Goal: Task Accomplishment & Management: Use online tool/utility

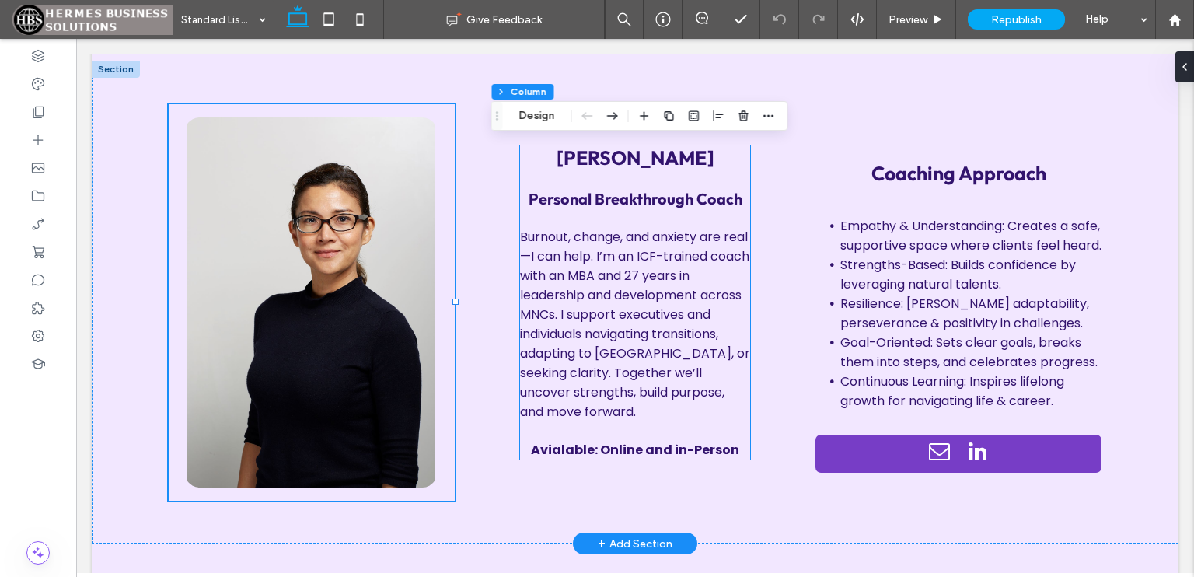
click at [547, 444] on strong "Avialable: Online and in-Person" at bounding box center [635, 450] width 208 height 18
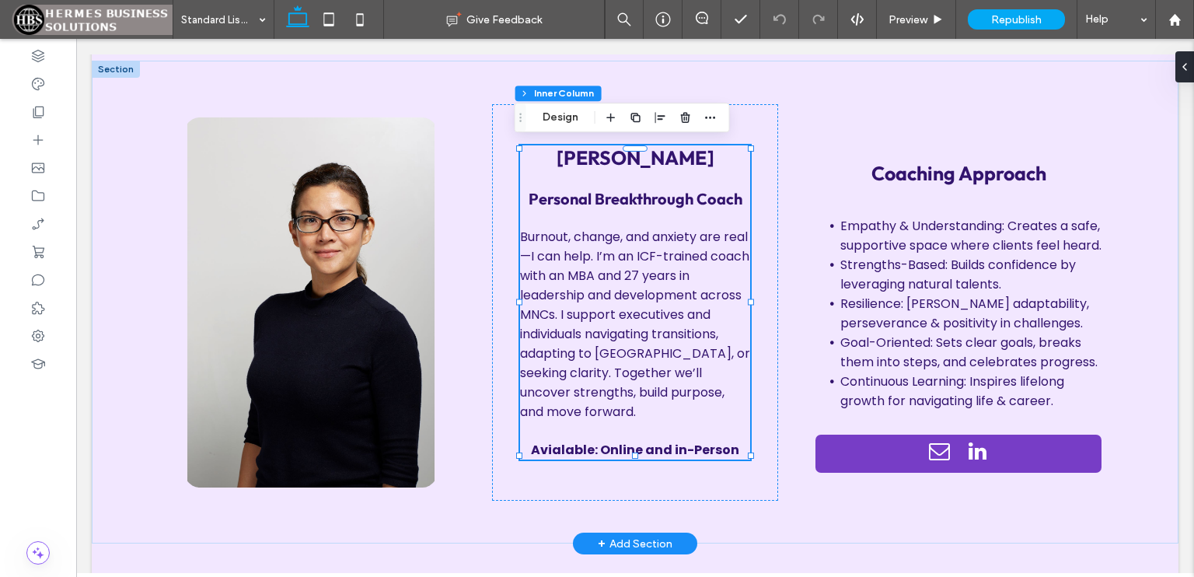
click at [557, 445] on strong "Avialable: Online and in-Person" at bounding box center [635, 450] width 208 height 18
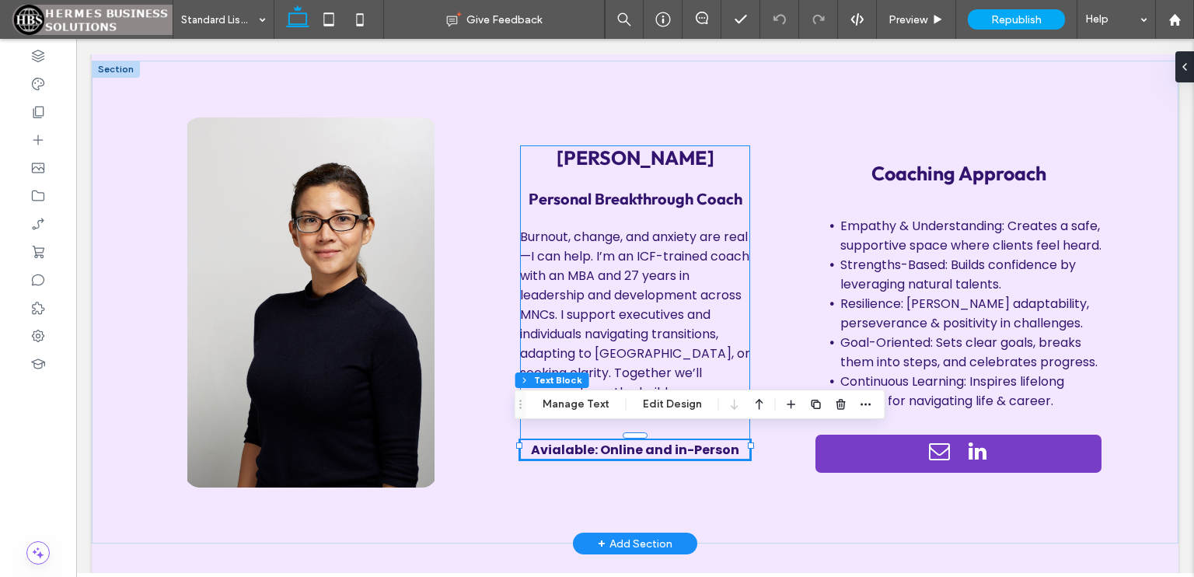
click at [557, 443] on strong "Avialable: Online and in-Person" at bounding box center [635, 450] width 208 height 18
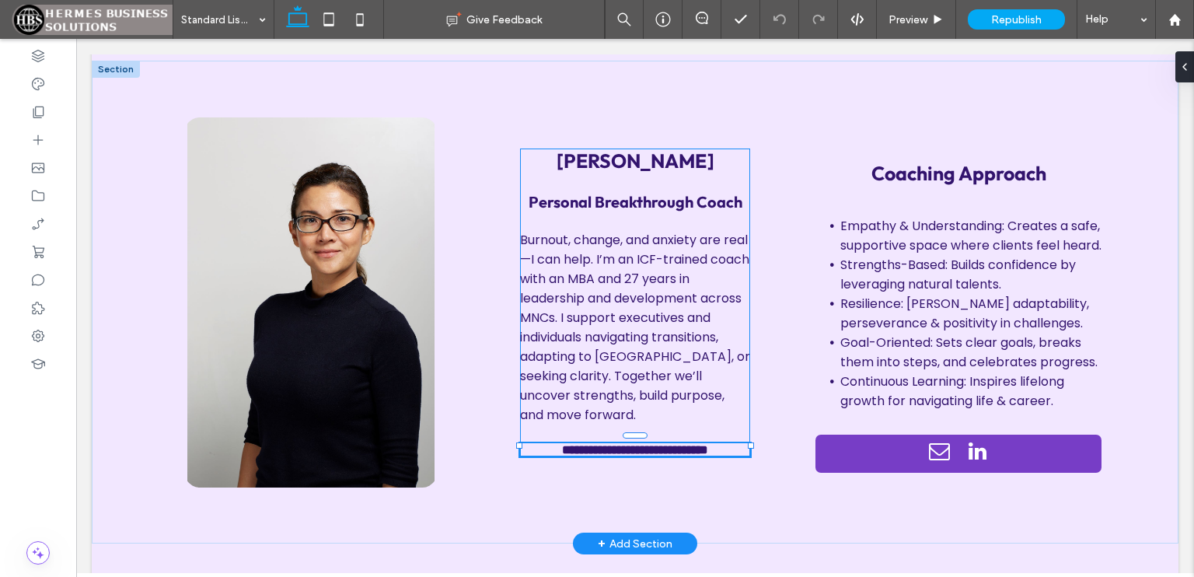
type input "*******"
type input "**"
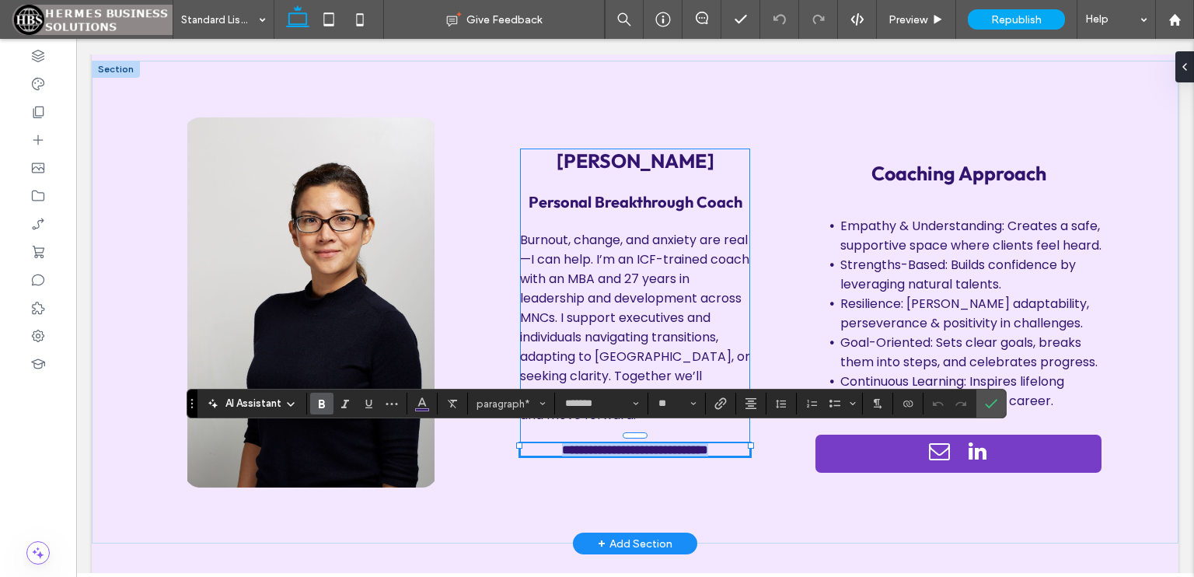
click at [562, 444] on strong "**********" at bounding box center [635, 450] width 146 height 12
click at [986, 413] on span "Confirm" at bounding box center [988, 403] width 7 height 28
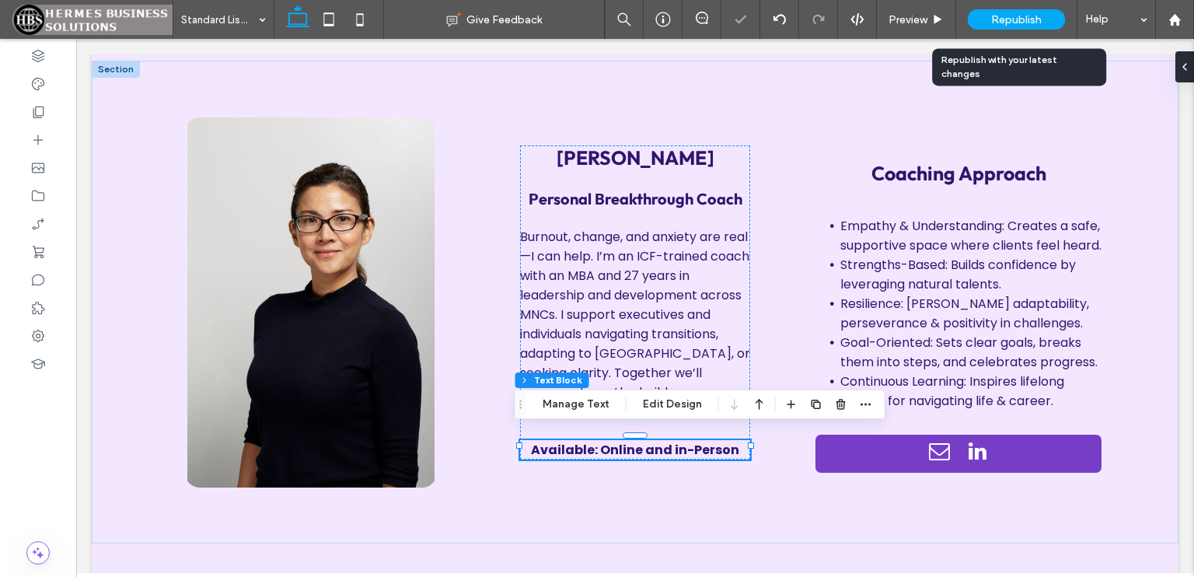
drag, startPoint x: 1031, startPoint y: 18, endPoint x: 962, endPoint y: 51, distance: 75.8
click at [1031, 18] on span "Republish" at bounding box center [1016, 19] width 51 height 13
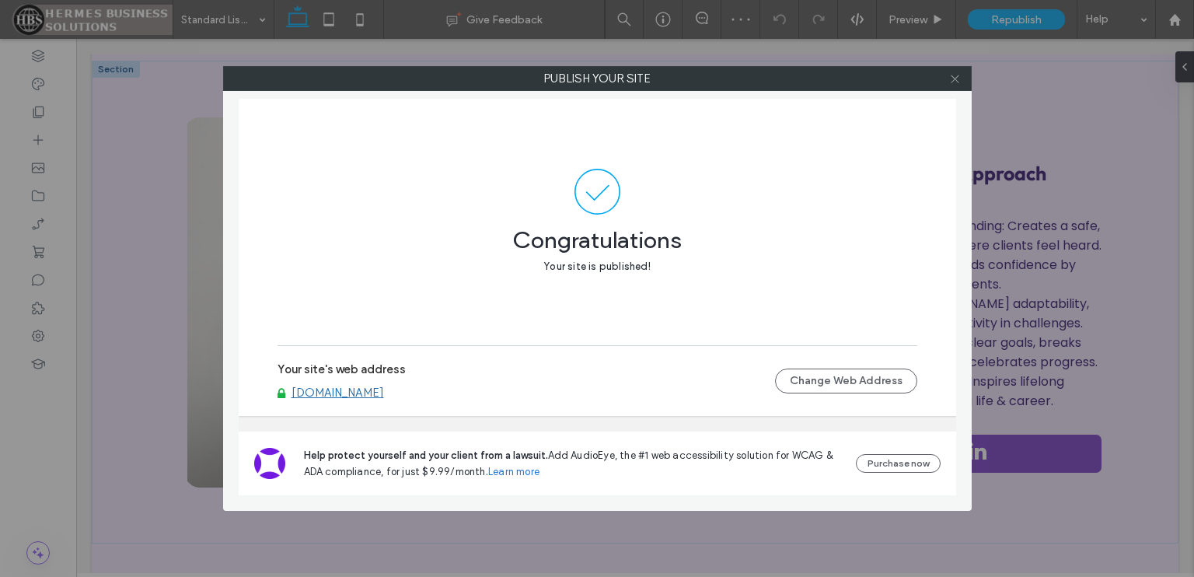
click at [956, 82] on icon at bounding box center [955, 79] width 12 height 12
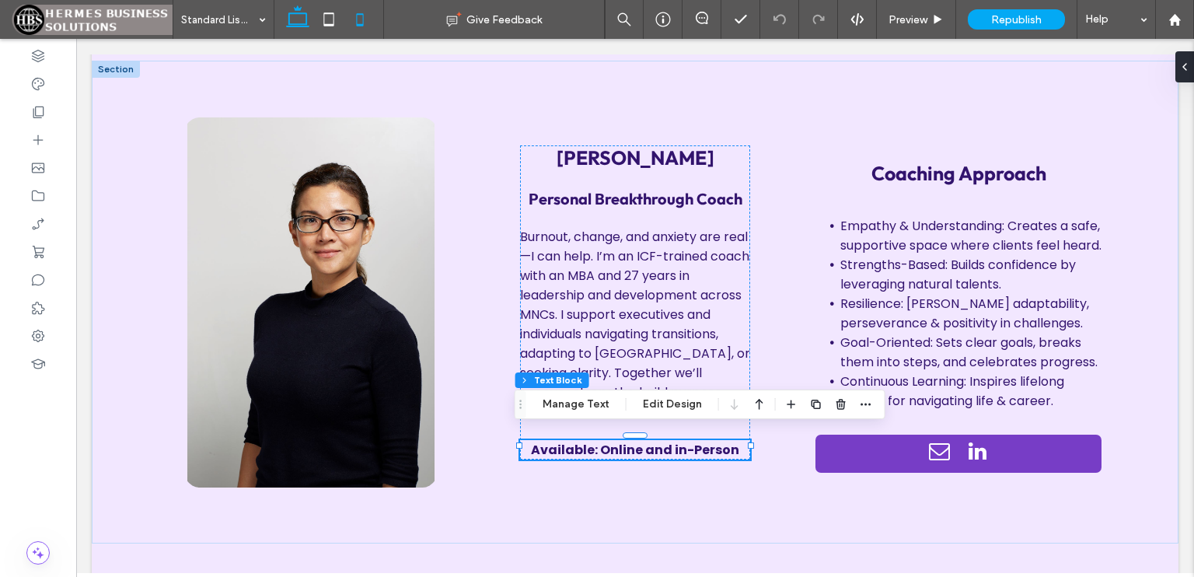
click at [354, 12] on icon at bounding box center [359, 19] width 31 height 31
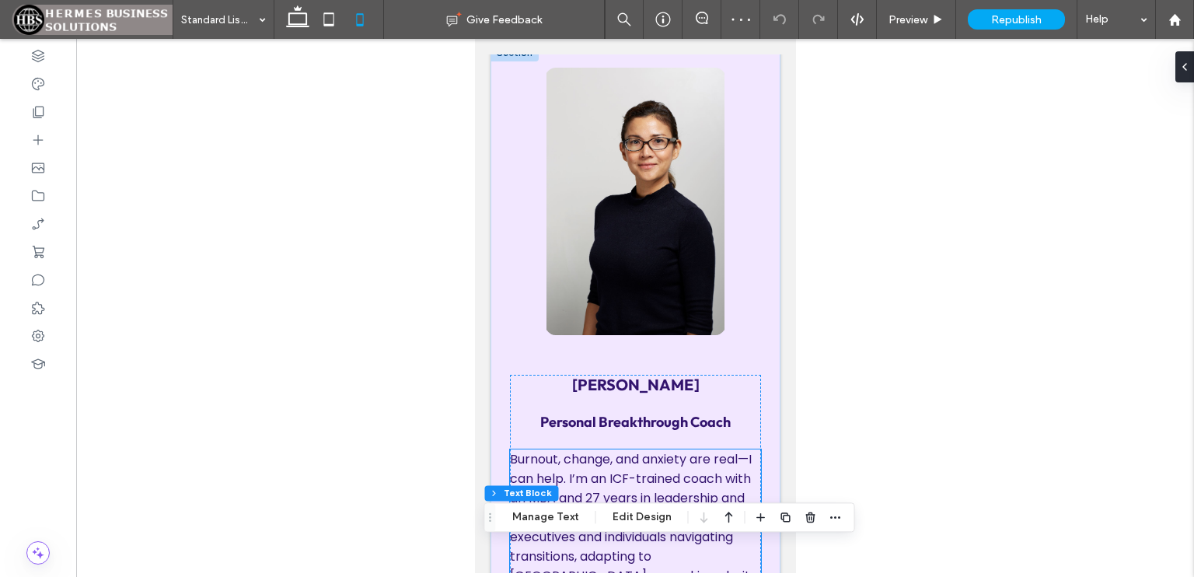
scroll to position [1008, 0]
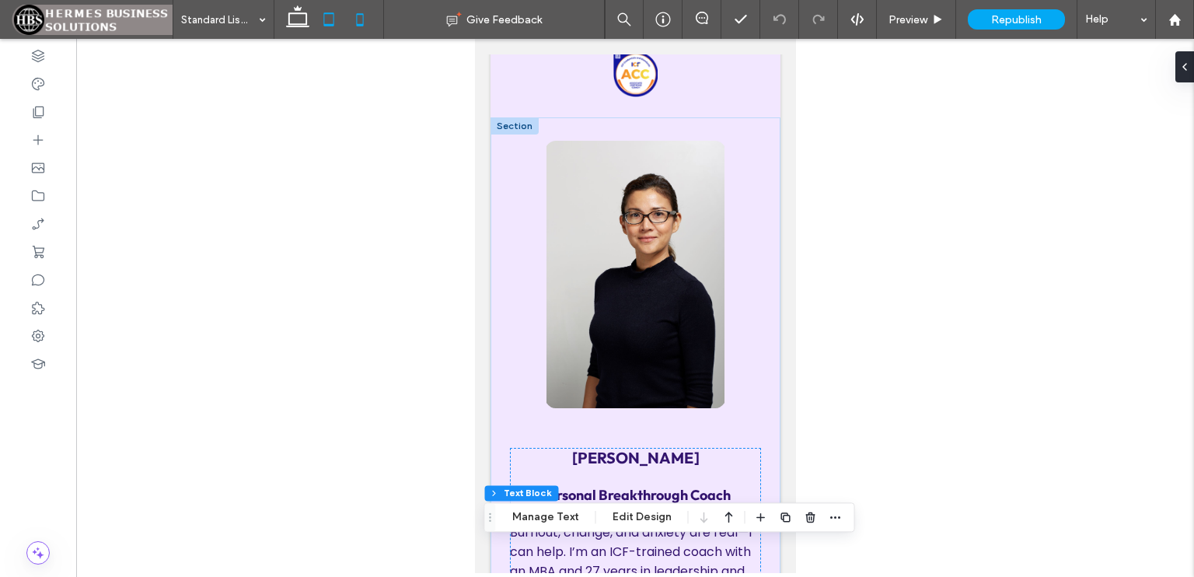
click at [326, 16] on icon at bounding box center [328, 19] width 31 height 31
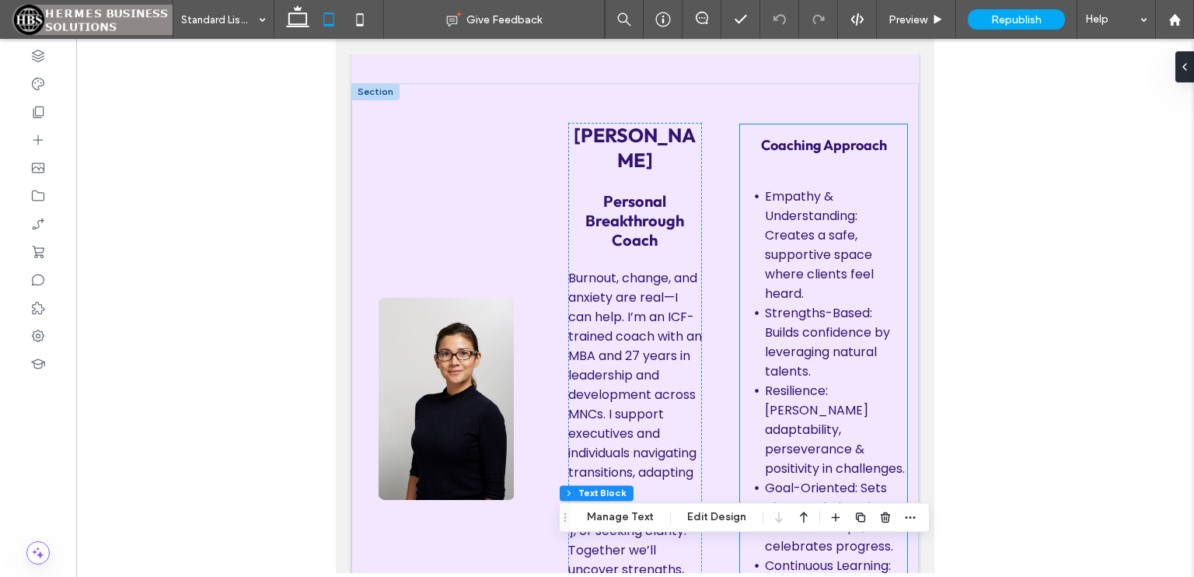
scroll to position [891, 0]
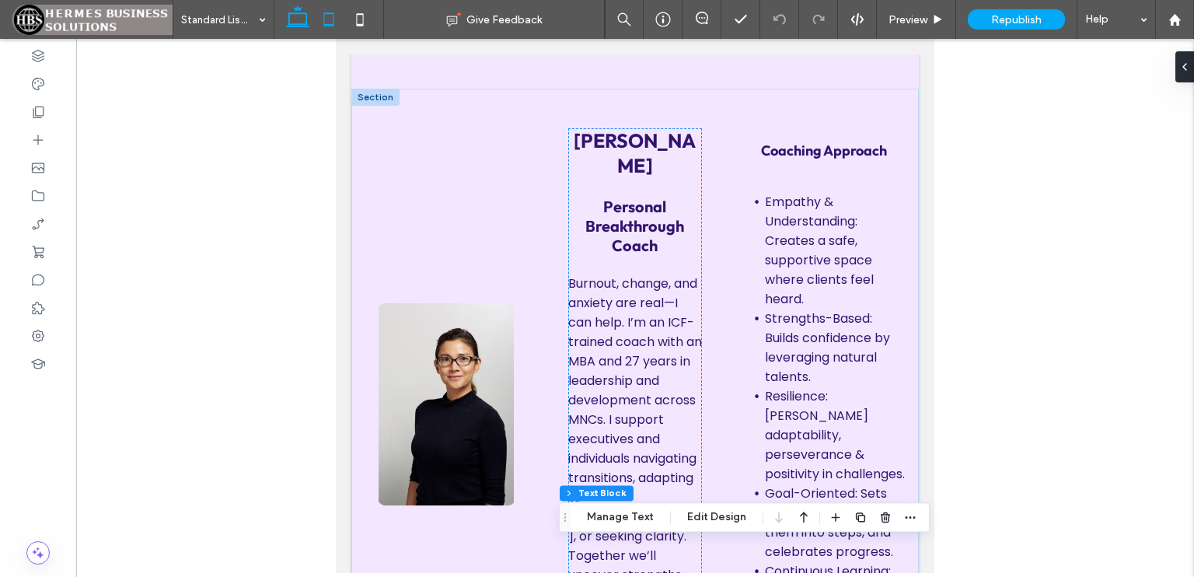
click at [295, 16] on icon at bounding box center [297, 19] width 31 height 31
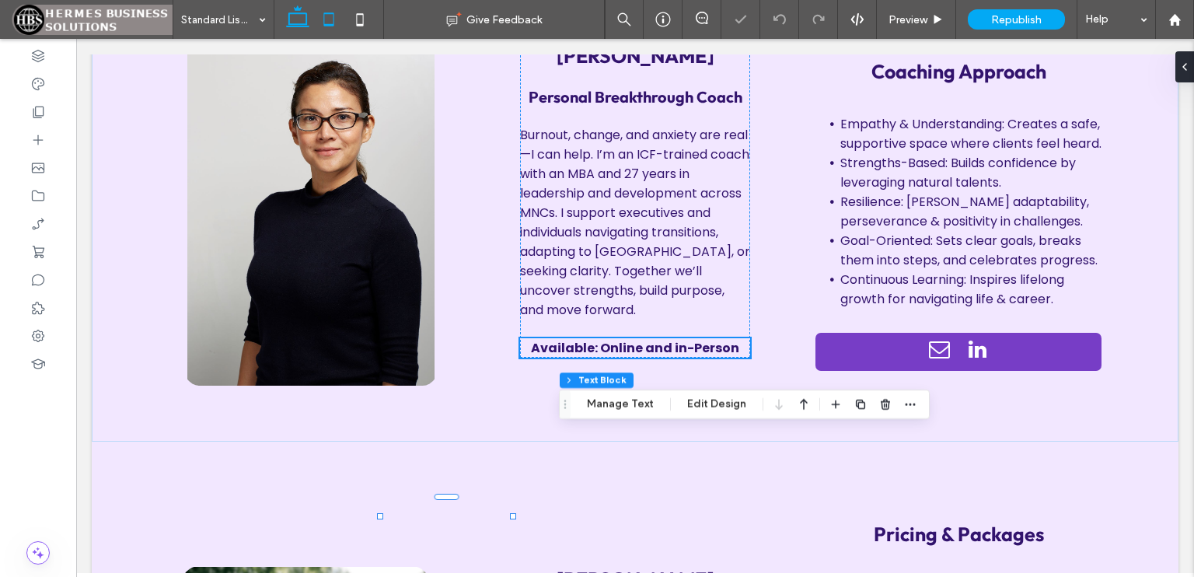
scroll to position [790, 0]
